Goal: Task Accomplishment & Management: Manage account settings

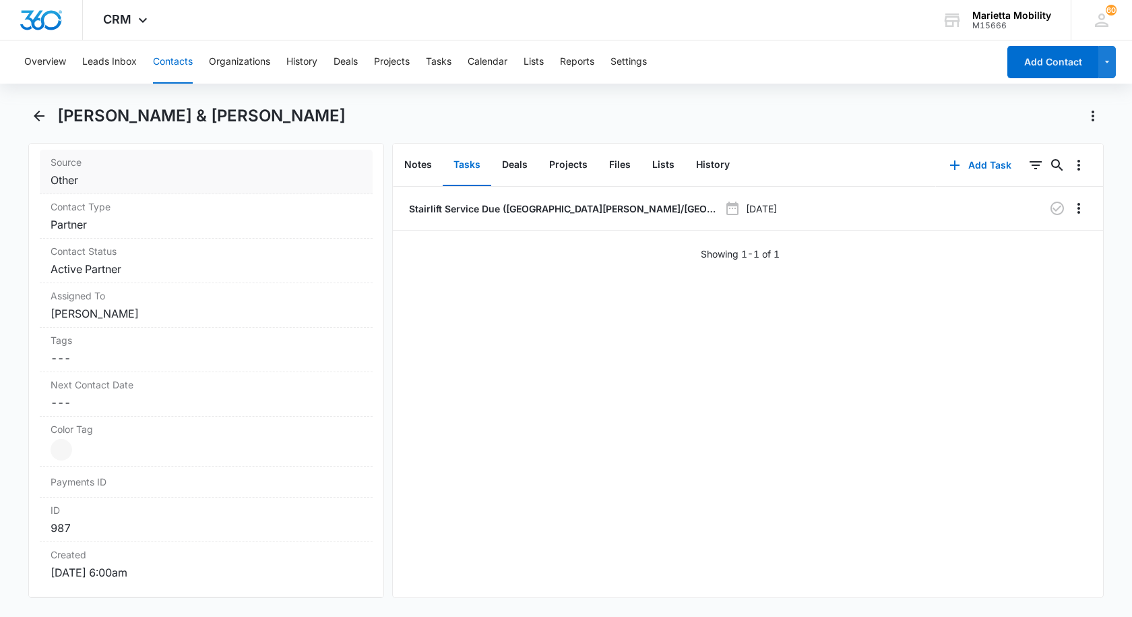
scroll to position [539, 0]
click at [171, 64] on button "Contacts" at bounding box center [173, 61] width 40 height 43
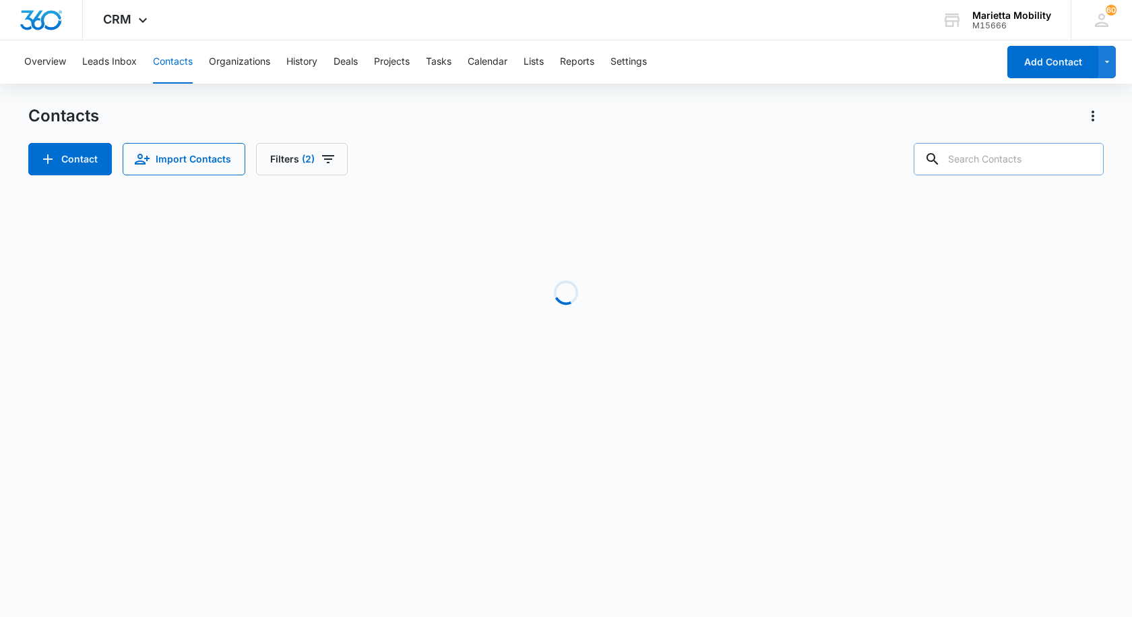
click at [994, 164] on input "text" at bounding box center [1009, 159] width 190 height 32
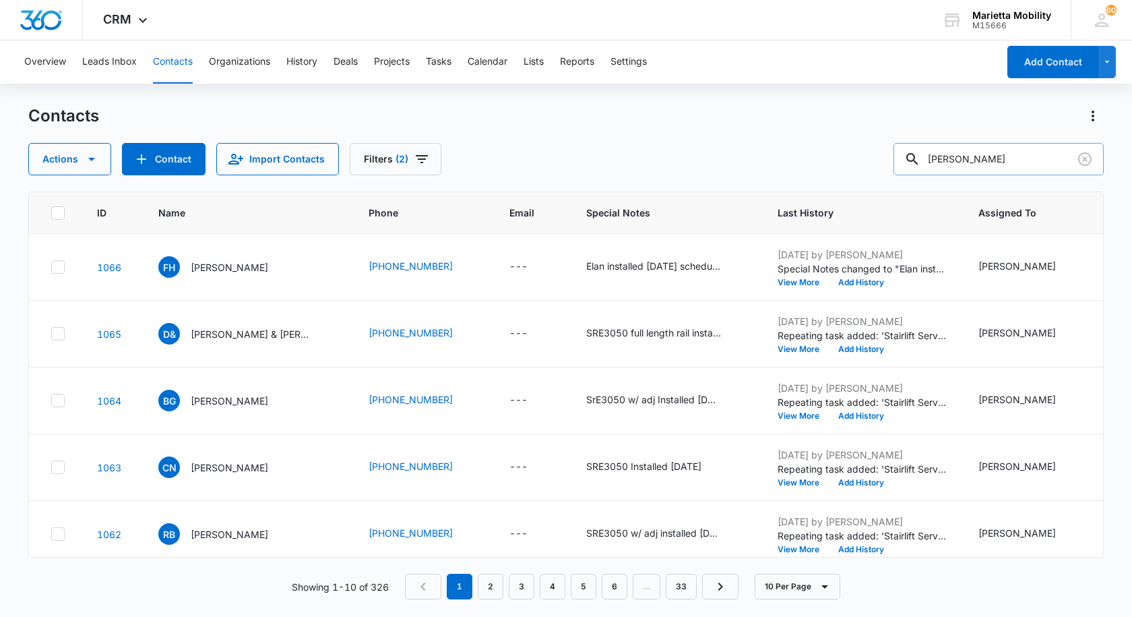
type input "[PERSON_NAME]"
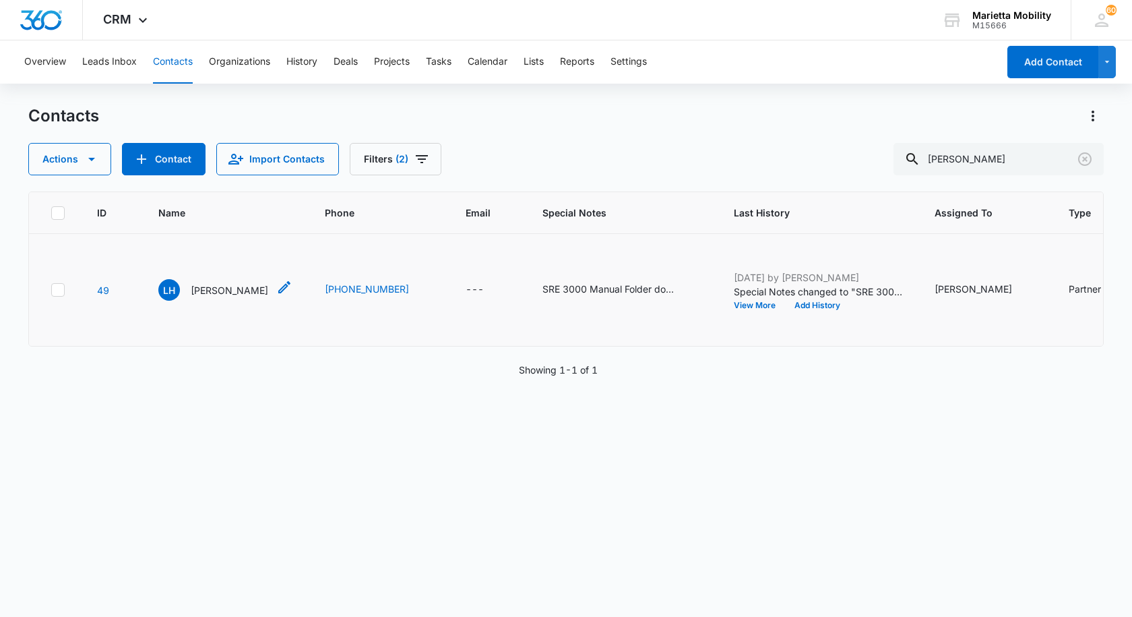
click at [225, 293] on p "[PERSON_NAME]" at bounding box center [230, 290] width 78 height 14
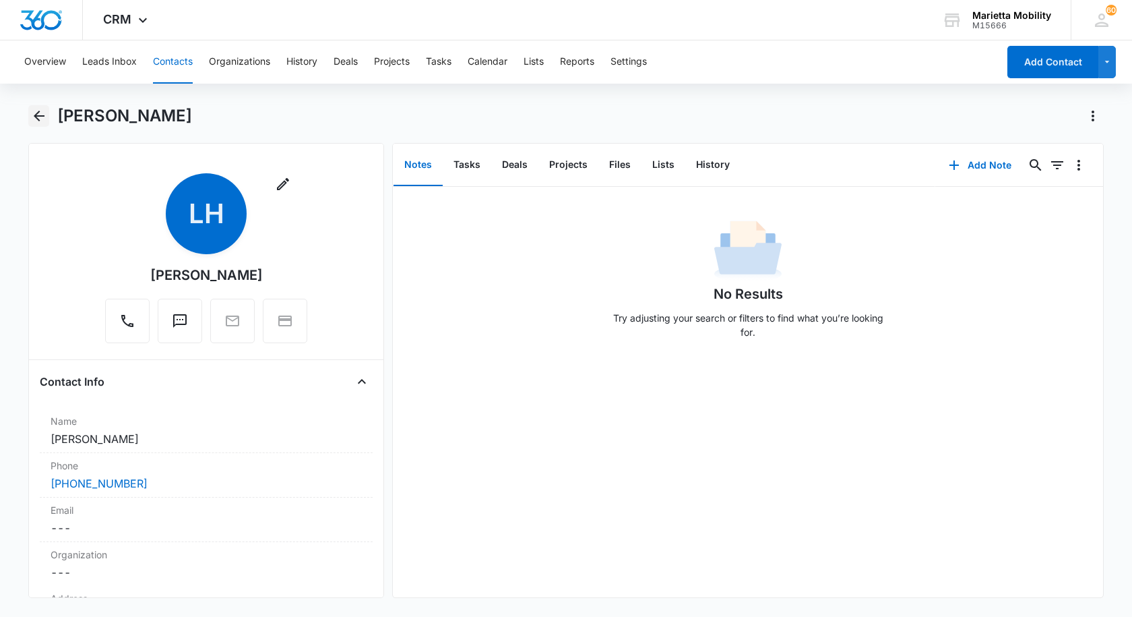
click at [34, 111] on icon "Back" at bounding box center [39, 116] width 16 height 16
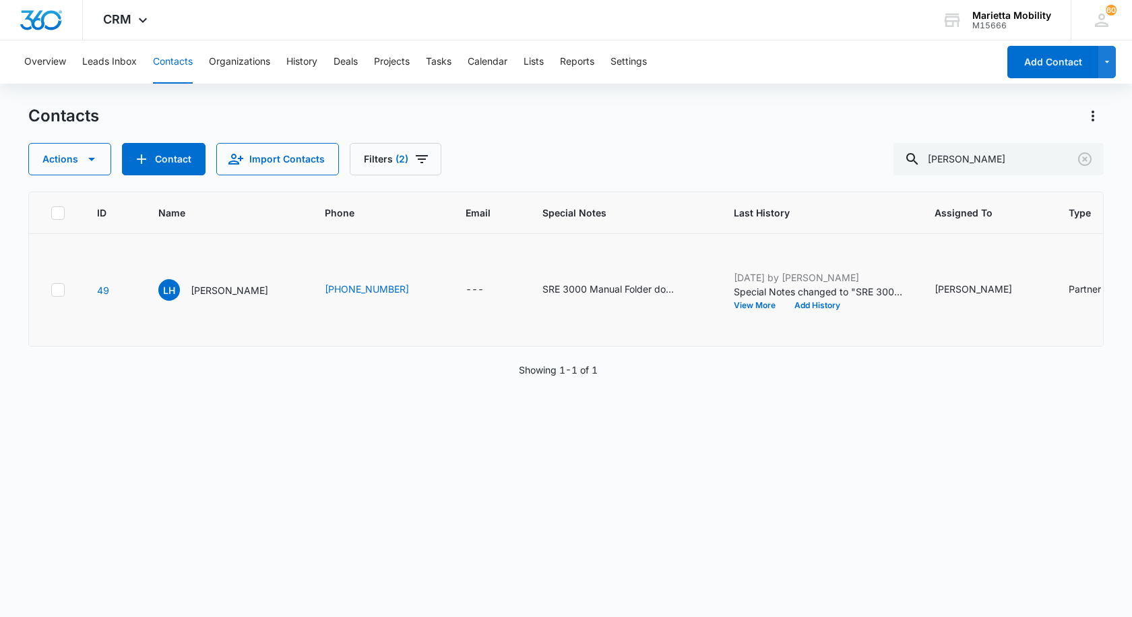
click at [56, 297] on td at bounding box center [55, 290] width 52 height 113
click at [61, 290] on icon at bounding box center [58, 290] width 12 height 12
click at [51, 290] on input "checkbox" at bounding box center [51, 290] width 1 height 1
click at [95, 164] on icon "button" at bounding box center [92, 159] width 16 height 16
click at [69, 282] on div "Delete" at bounding box center [94, 282] width 98 height 9
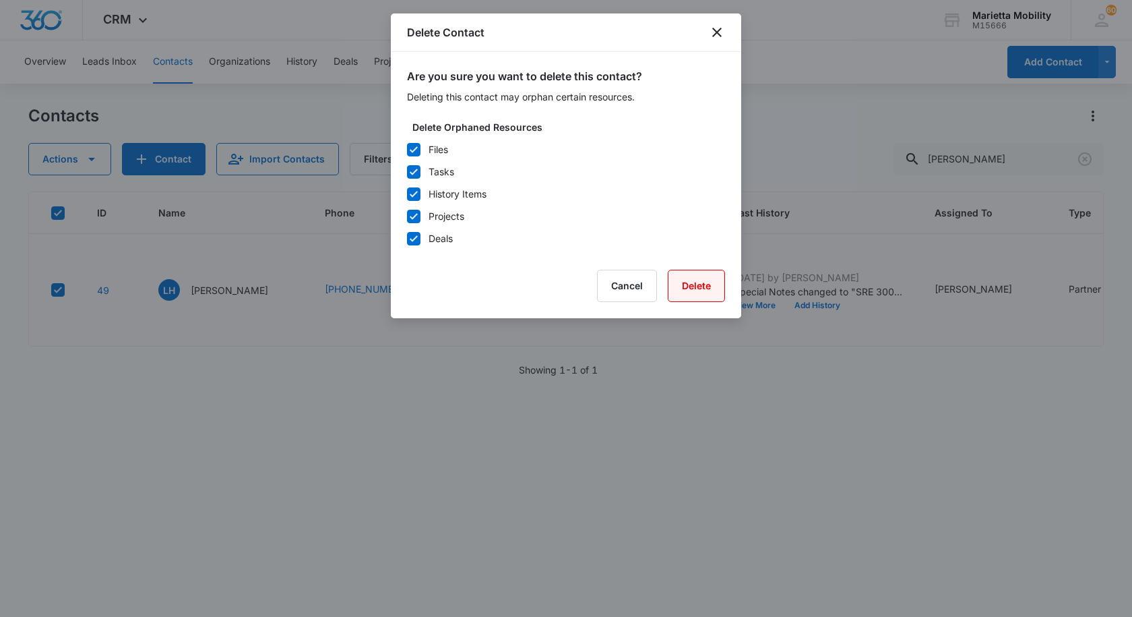
click at [676, 293] on button "Delete" at bounding box center [696, 286] width 57 height 32
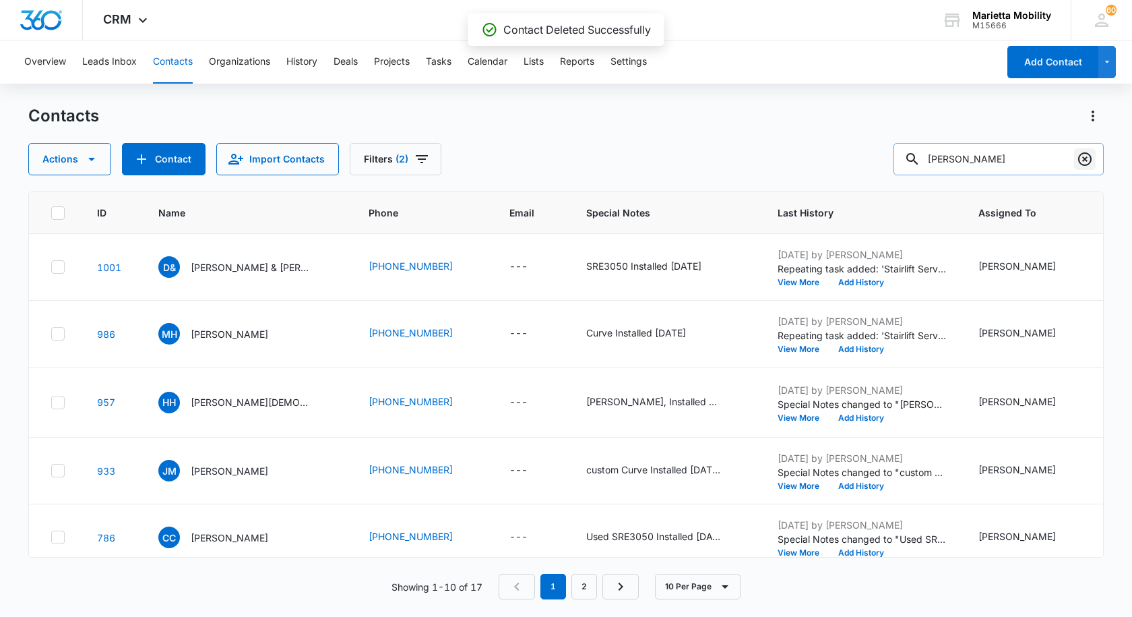
click at [1089, 166] on icon "Clear" at bounding box center [1085, 159] width 16 height 16
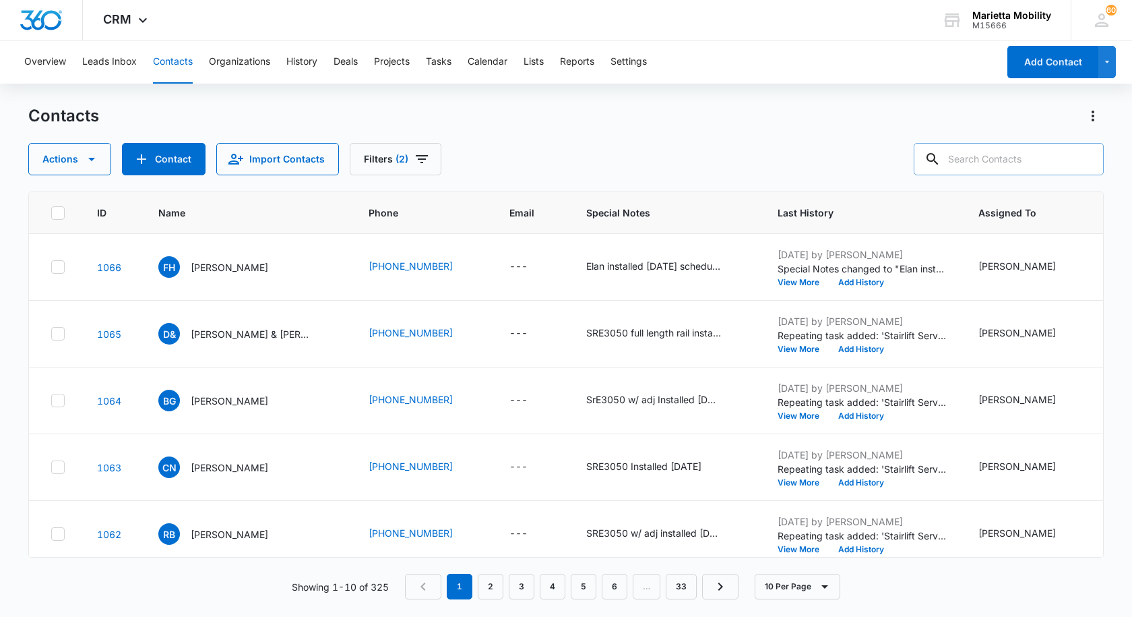
click at [966, 166] on input "text" at bounding box center [1009, 159] width 190 height 32
drag, startPoint x: 974, startPoint y: 161, endPoint x: 717, endPoint y: 162, distance: 256.8
click at [725, 162] on div "Actions Contact Import Contacts Filters (2) [PERSON_NAME]" at bounding box center [566, 159] width 1076 height 32
type input "[PERSON_NAME]"
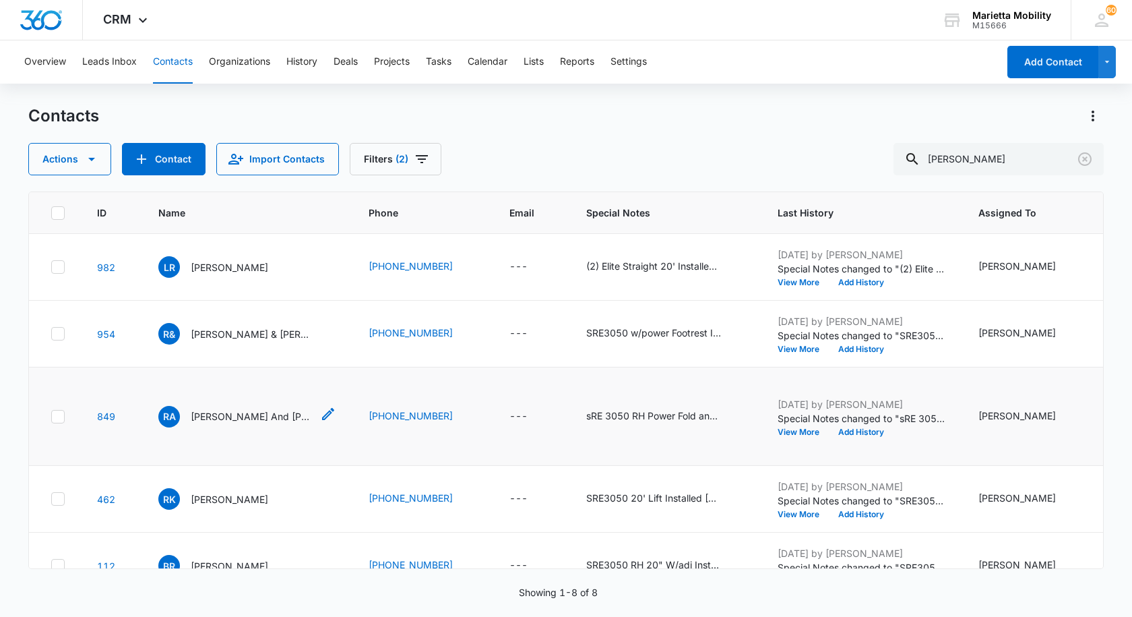
click at [214, 423] on p "[PERSON_NAME] And [PERSON_NAME]" at bounding box center [251, 416] width 121 height 14
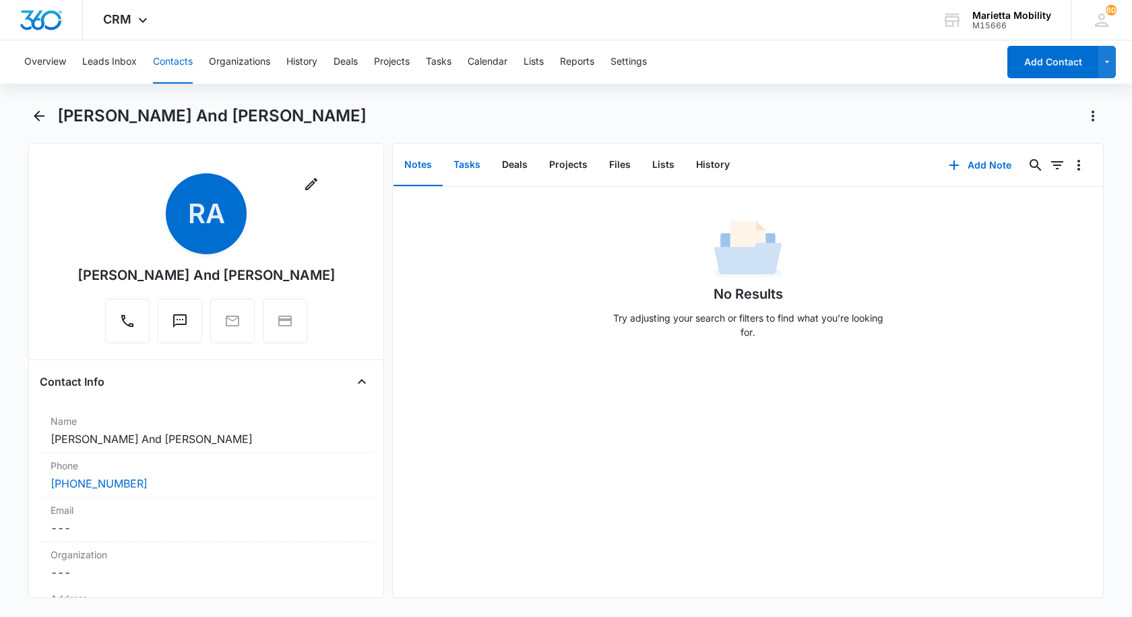
click at [470, 163] on button "Tasks" at bounding box center [467, 165] width 49 height 42
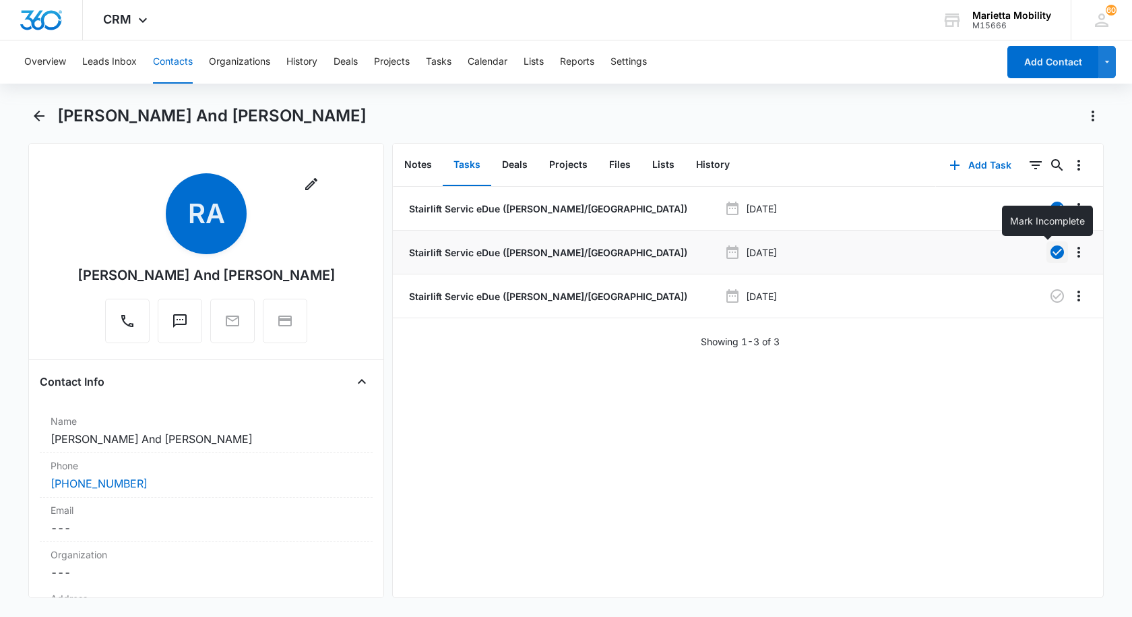
click at [1051, 255] on icon "button" at bounding box center [1057, 251] width 13 height 13
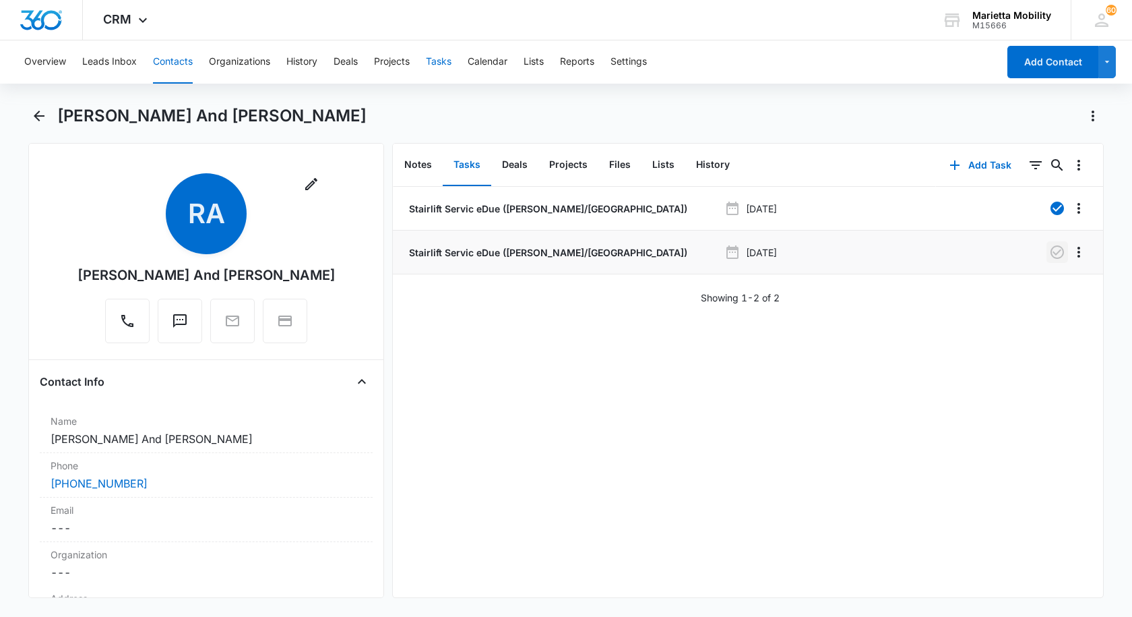
click at [433, 57] on button "Tasks" at bounding box center [439, 61] width 26 height 43
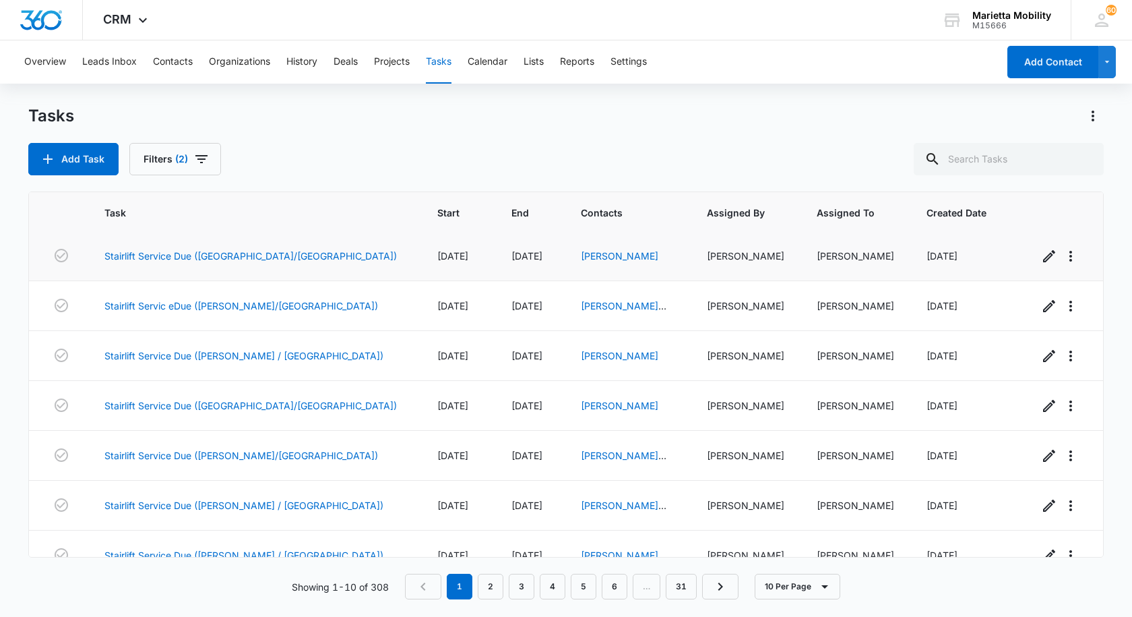
scroll to position [175, 0]
